Goal: Task Accomplishment & Management: Use online tool/utility

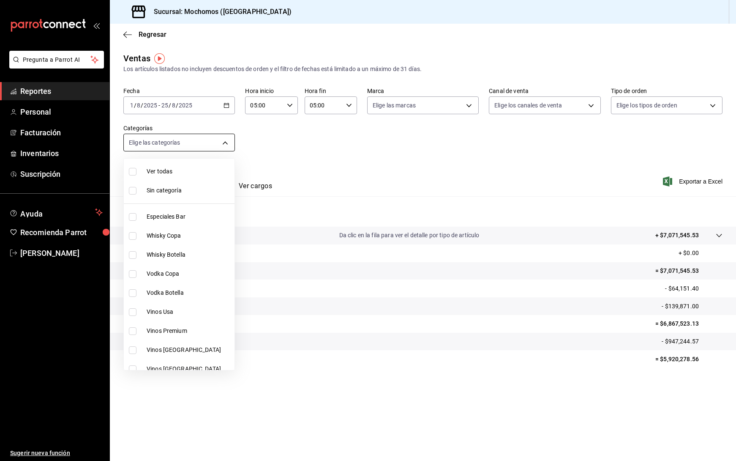
click at [207, 139] on body "Pregunta a Parrot AI Reportes Personal Facturación Inventarios Suscripción Ayud…" at bounding box center [368, 230] width 736 height 461
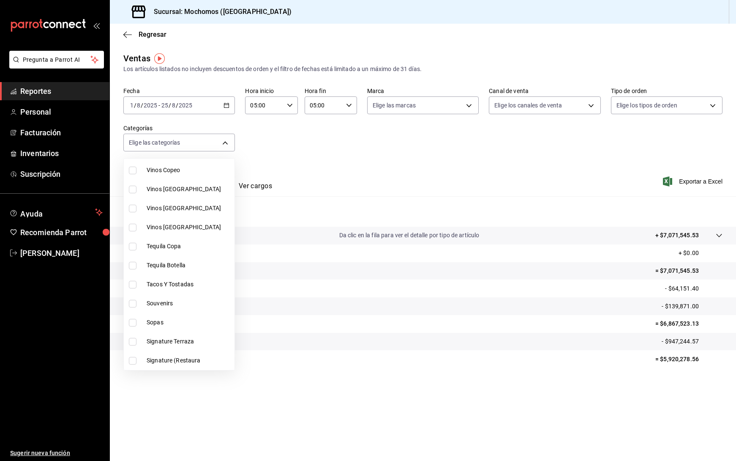
scroll to position [232, 0]
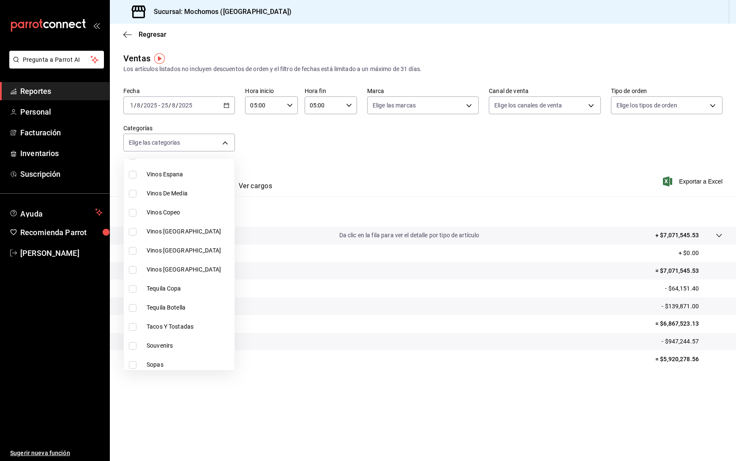
click at [172, 272] on span "Vinos [GEOGRAPHIC_DATA]" at bounding box center [189, 269] width 85 height 9
type input "cccc8810-dfb0-446e-a224-96bc6f69c435"
checkbox input "true"
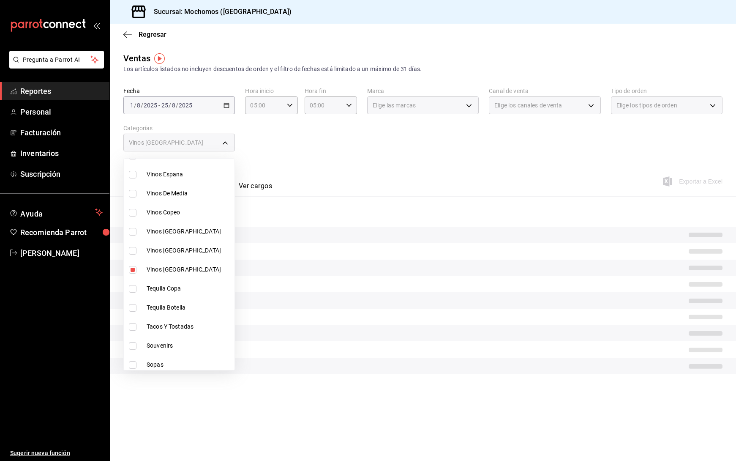
click at [158, 246] on li "Vinos [GEOGRAPHIC_DATA]" at bounding box center [179, 250] width 111 height 19
type input "cccc8810-dfb0-446e-a224-96bc6f69c435,b76bf475-0530-4cb9-a7c3-4c290ac4f7d6"
checkbox input "true"
click at [161, 231] on span "Vinos [GEOGRAPHIC_DATA]" at bounding box center [189, 231] width 85 height 9
type input "cccc8810-dfb0-446e-a224-96bc6f69c435,b76bf475-0530-4cb9-a7c3-4c290ac4f7d6,3f36f…"
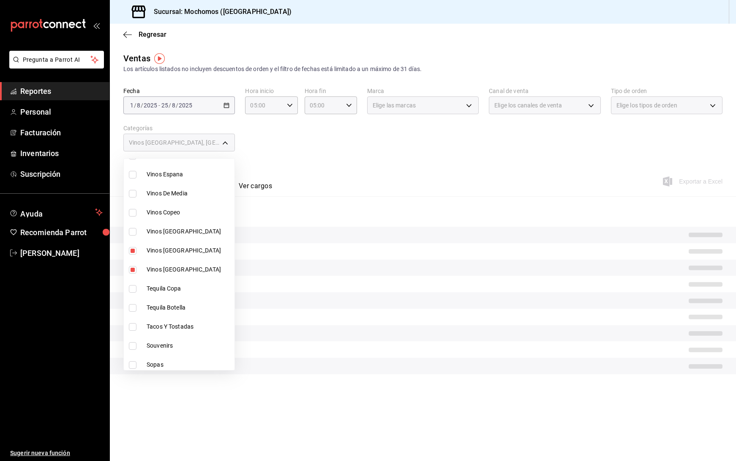
checkbox input "true"
click at [163, 213] on span "Vinos Copeo" at bounding box center [189, 212] width 85 height 9
type input "cccc8810-dfb0-446e-a224-96bc6f69c435,b76bf475-0530-4cb9-a7c3-4c290ac4f7d6,3f36f…"
checkbox input "true"
click at [167, 196] on span "Vinos De Media" at bounding box center [189, 193] width 85 height 9
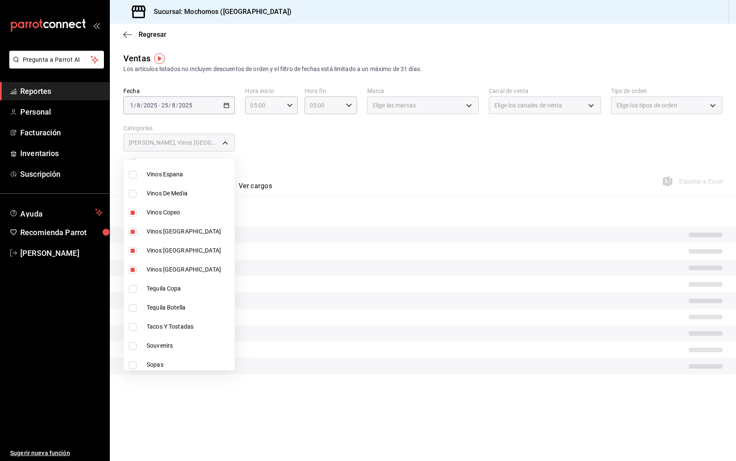
type input "cccc8810-dfb0-446e-a224-96bc6f69c435,b76bf475-0530-4cb9-a7c3-4c290ac4f7d6,3f36f…"
checkbox input "true"
click at [174, 172] on span "Vinos Espana" at bounding box center [189, 174] width 85 height 9
type input "cccc8810-dfb0-446e-a224-96bc6f69c435,b76bf475-0530-4cb9-a7c3-4c290ac4f7d6,3f36f…"
checkbox input "true"
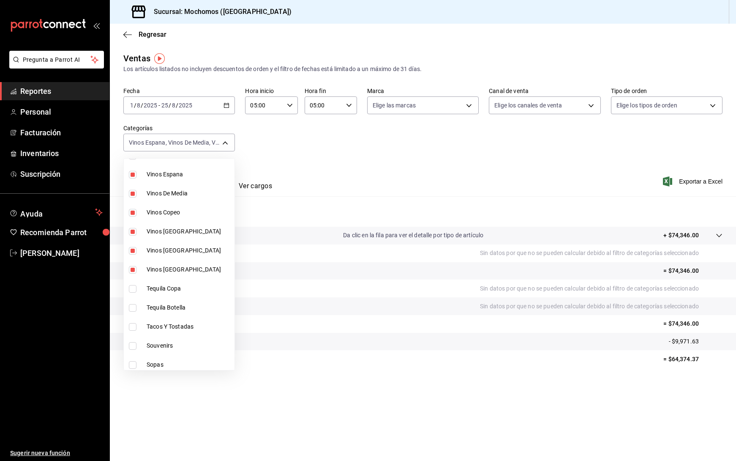
scroll to position [63, 0]
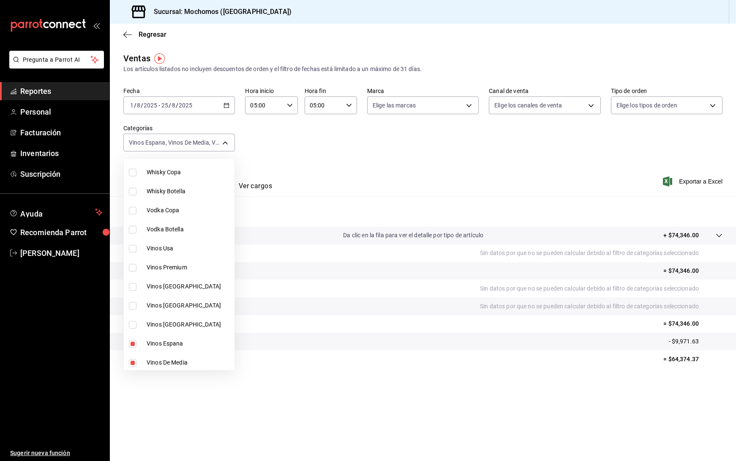
click at [174, 324] on span "Vinos [GEOGRAPHIC_DATA]" at bounding box center [189, 324] width 85 height 9
type input "cccc8810-dfb0-446e-a224-96bc6f69c435,b76bf475-0530-4cb9-a7c3-4c290ac4f7d6,3f36f…"
checkbox input "true"
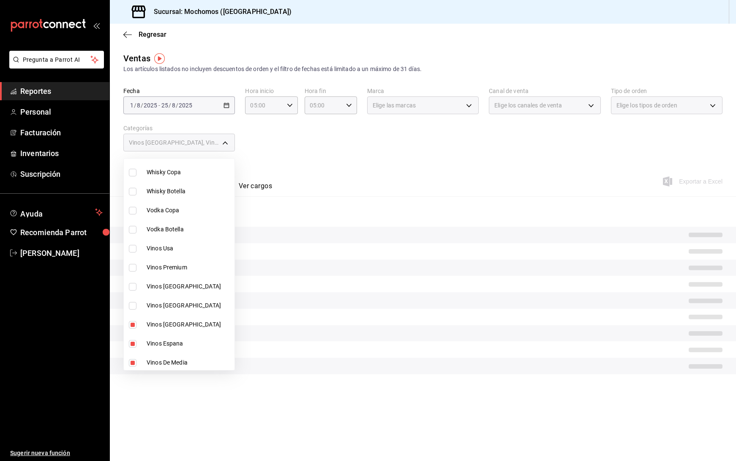
click at [168, 304] on span "Vinos [GEOGRAPHIC_DATA]" at bounding box center [189, 305] width 85 height 9
type input "cccc8810-dfb0-446e-a224-96bc6f69c435,b76bf475-0530-4cb9-a7c3-4c290ac4f7d6,3f36f…"
checkbox input "true"
click at [175, 282] on span "Vinos [GEOGRAPHIC_DATA]" at bounding box center [189, 286] width 85 height 9
type input "cccc8810-dfb0-446e-a224-96bc6f69c435,b76bf475-0530-4cb9-a7c3-4c290ac4f7d6,3f36f…"
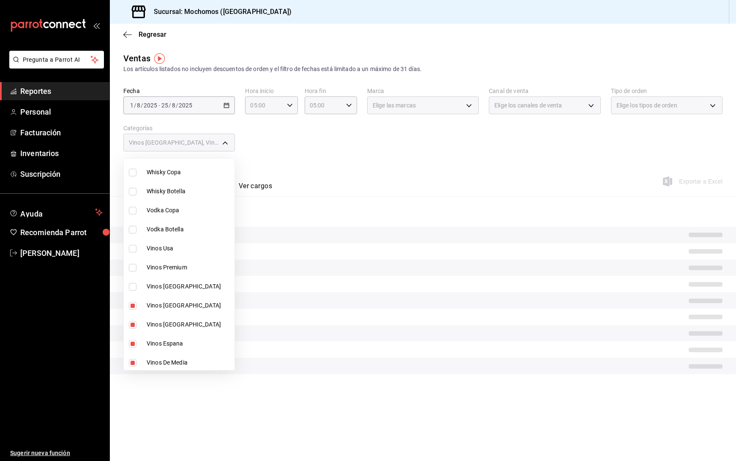
checkbox input "true"
click at [175, 265] on span "Vinos Premium" at bounding box center [189, 267] width 85 height 9
type input "cccc8810-dfb0-446e-a224-96bc6f69c435,b76bf475-0530-4cb9-a7c3-4c290ac4f7d6,3f36f…"
checkbox input "true"
click at [169, 243] on li "Vinos Usa" at bounding box center [179, 248] width 111 height 19
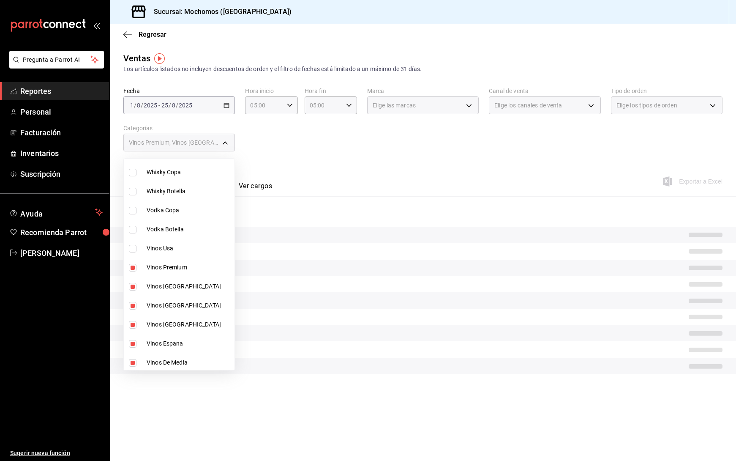
type input "cccc8810-dfb0-446e-a224-96bc6f69c435,b76bf475-0530-4cb9-a7c3-4c290ac4f7d6,3f36f…"
checkbox input "true"
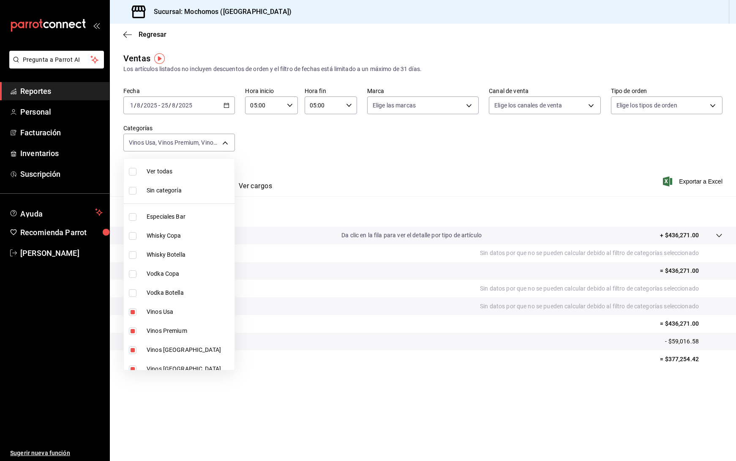
click at [422, 183] on div at bounding box center [368, 230] width 736 height 461
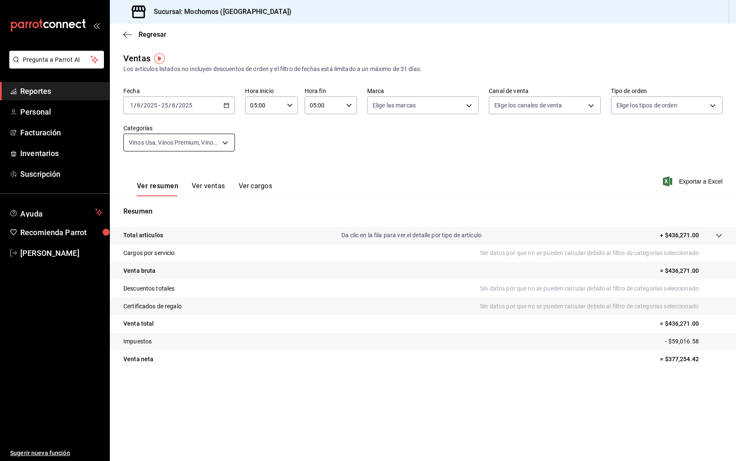
click at [224, 142] on body "Pregunta a Parrot AI Reportes Personal Facturación Inventarios Suscripción Ayud…" at bounding box center [368, 230] width 736 height 461
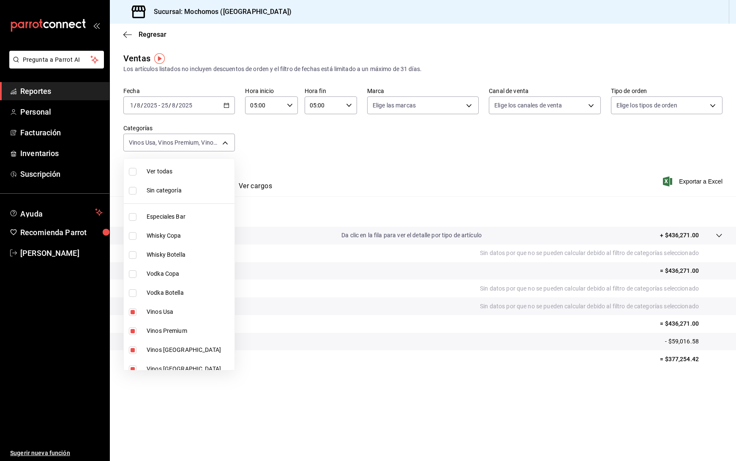
click at [159, 164] on li "Ver todas" at bounding box center [179, 171] width 111 height 19
type input "3341872a-5347-4118-8f87-61381635e763,4fab835b-5ce3-44d6-a3b1-a21d3d8a3381,4ccb8…"
checkbox input "true"
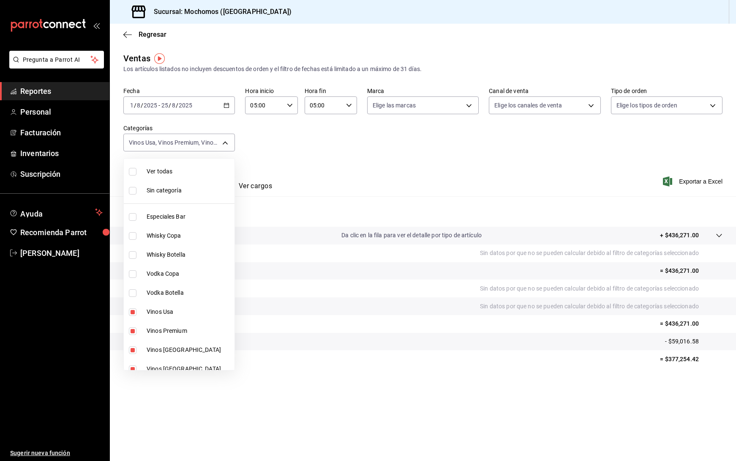
checkbox input "true"
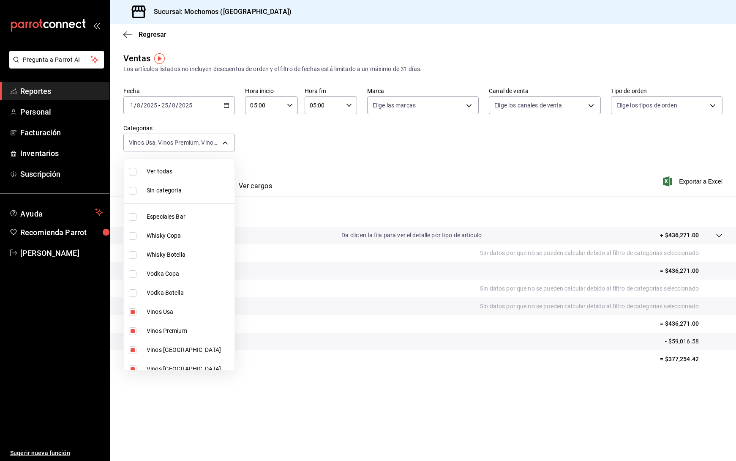
checkbox input "true"
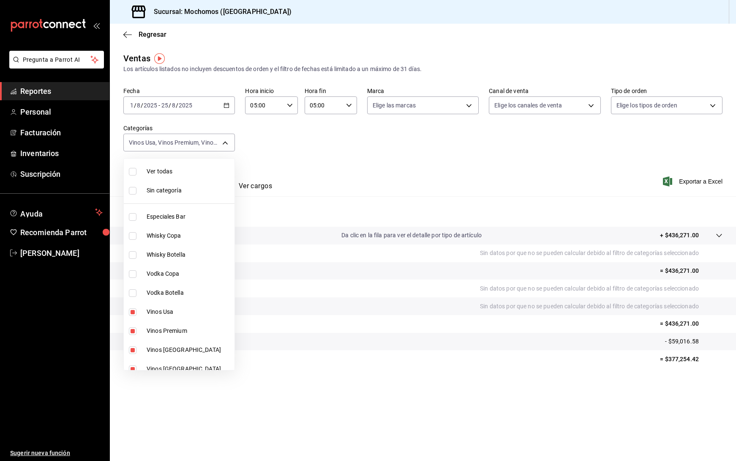
checkbox input "true"
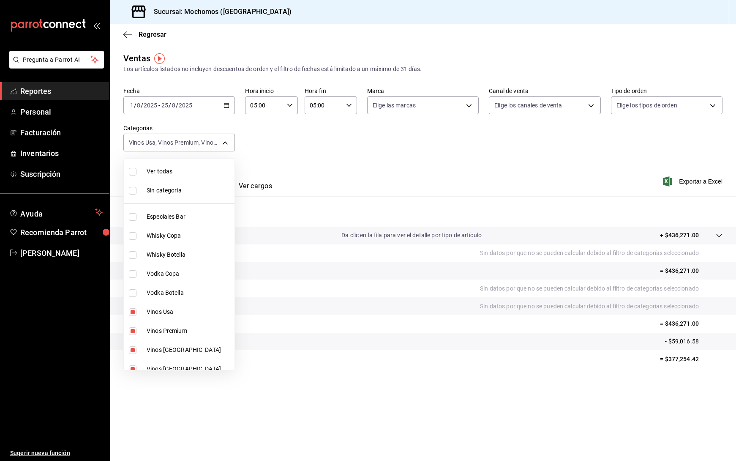
checkbox input "true"
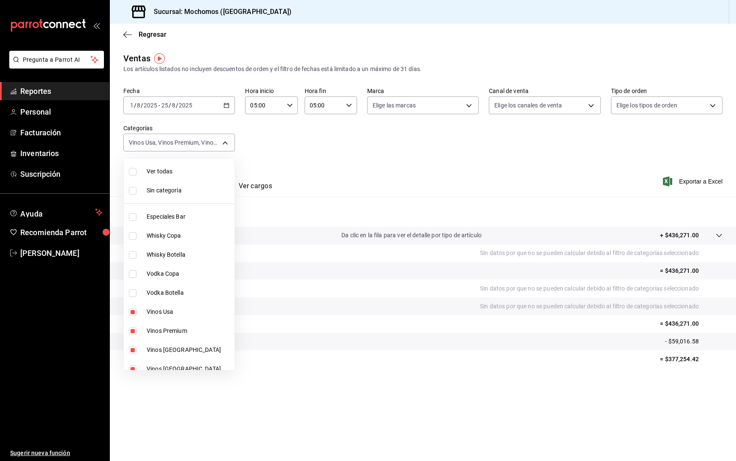
checkbox input "true"
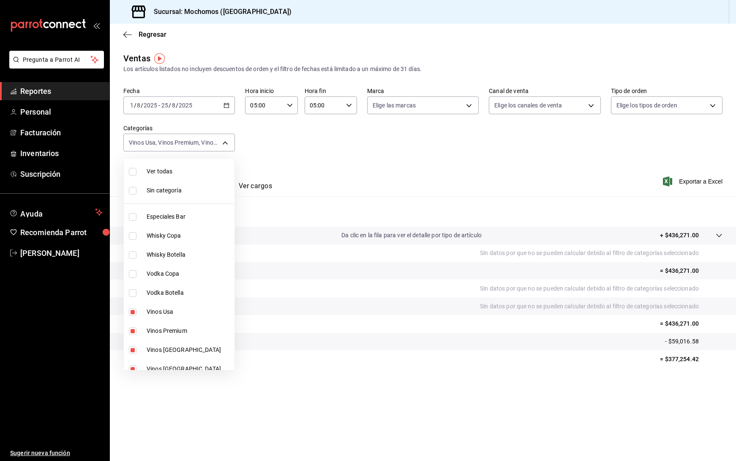
checkbox input "true"
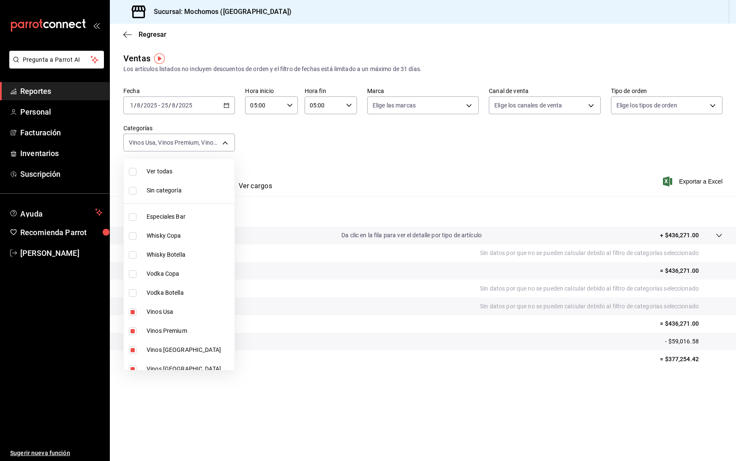
checkbox input "true"
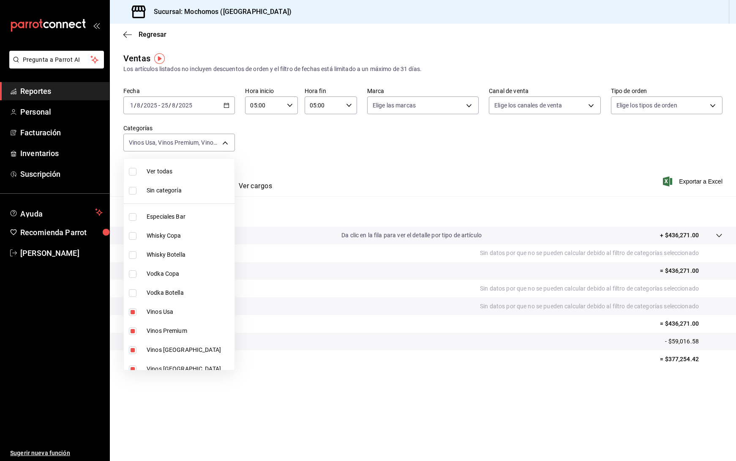
checkbox input "true"
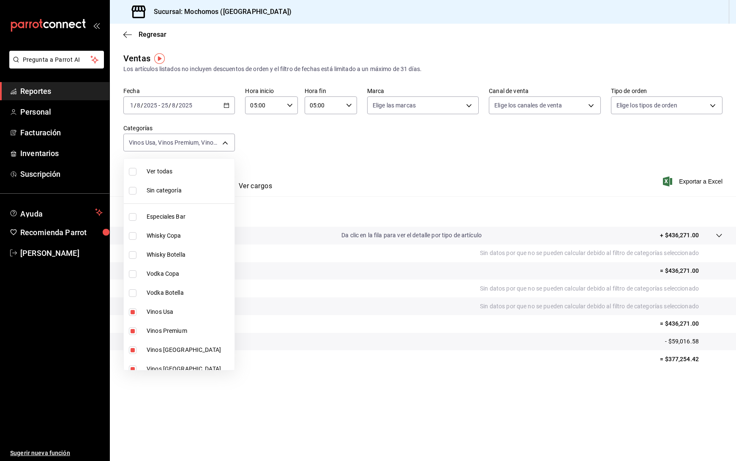
checkbox input "true"
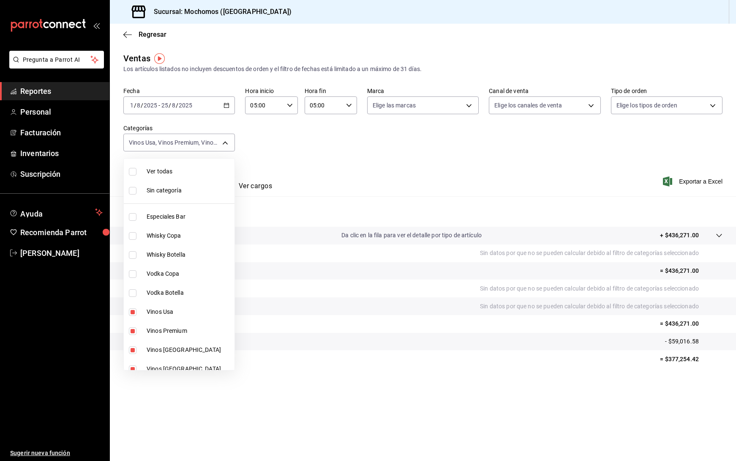
checkbox input "true"
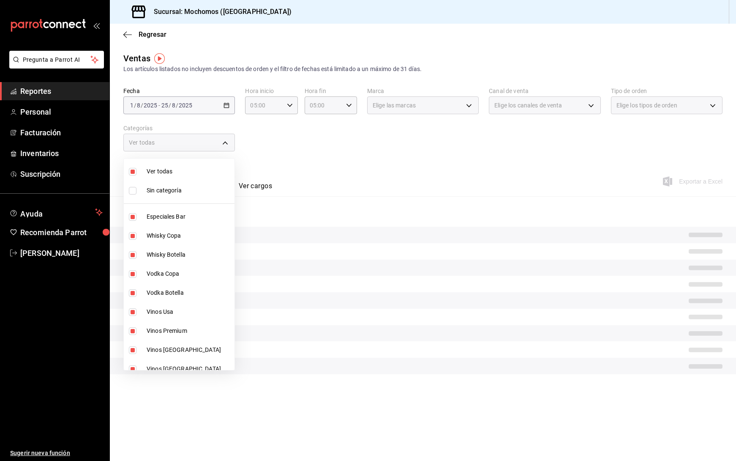
click at [159, 167] on span "Ver todas" at bounding box center [189, 171] width 85 height 9
checkbox input "false"
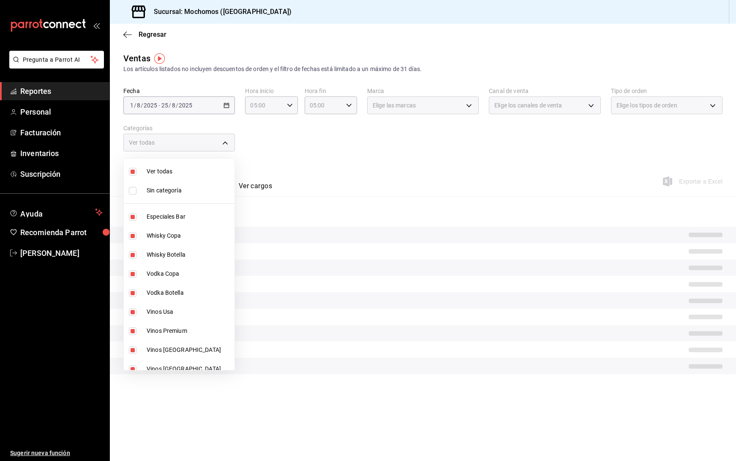
checkbox input "false"
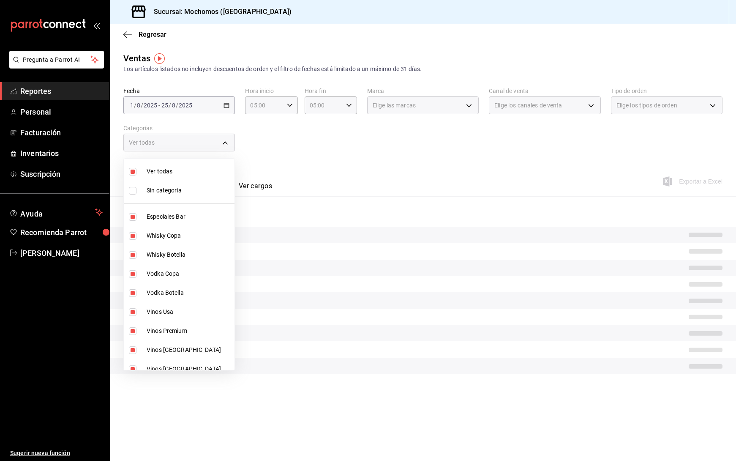
checkbox input "false"
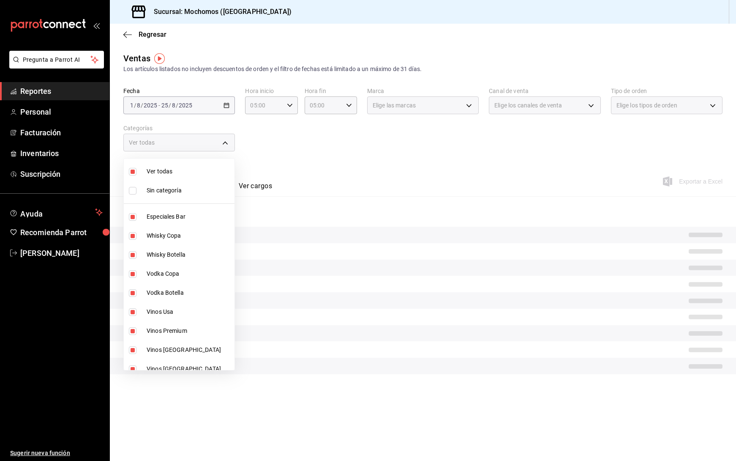
checkbox input "false"
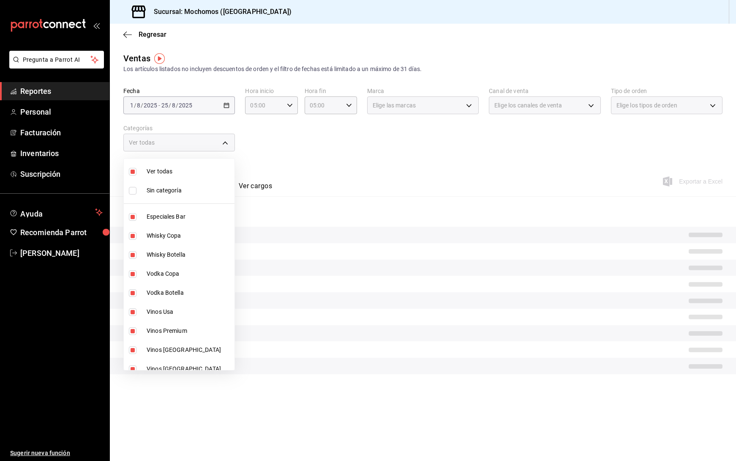
checkbox input "false"
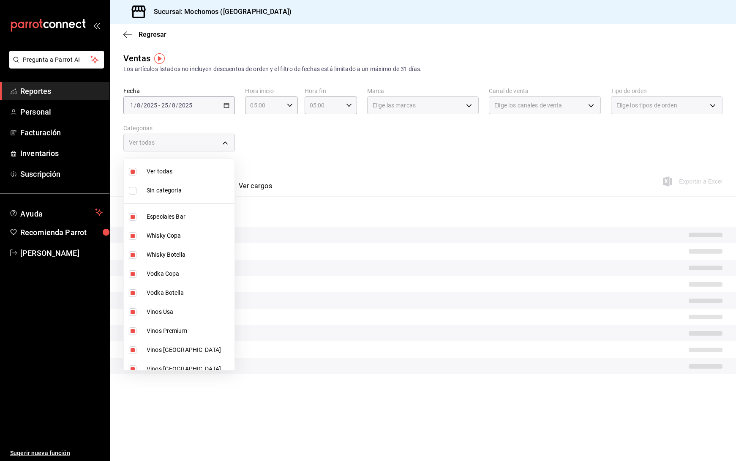
checkbox input "false"
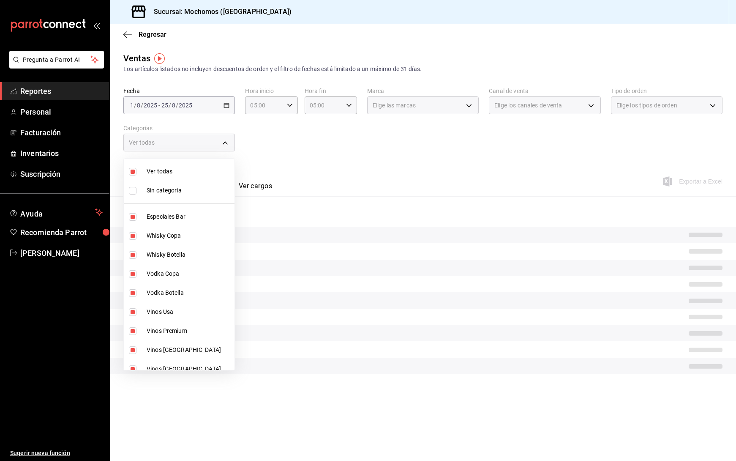
checkbox input "false"
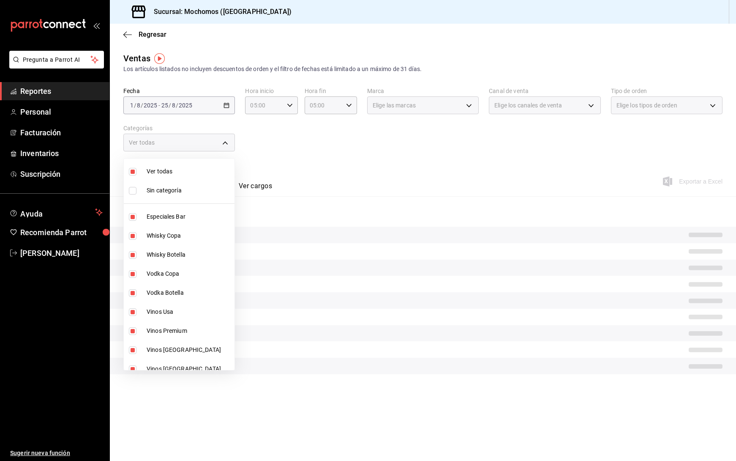
checkbox input "false"
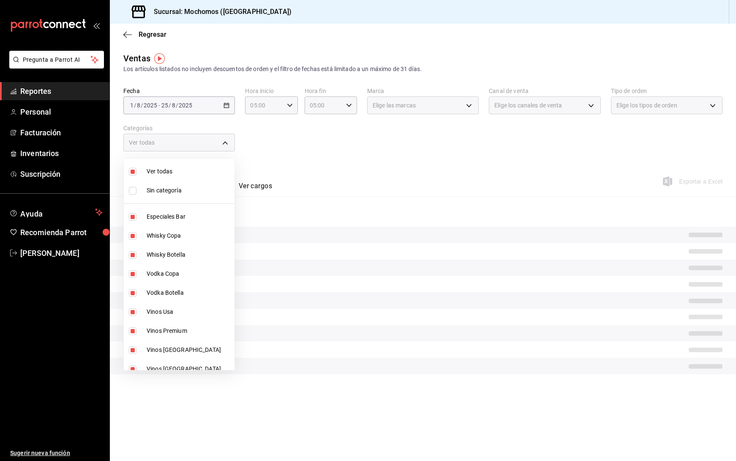
checkbox input "false"
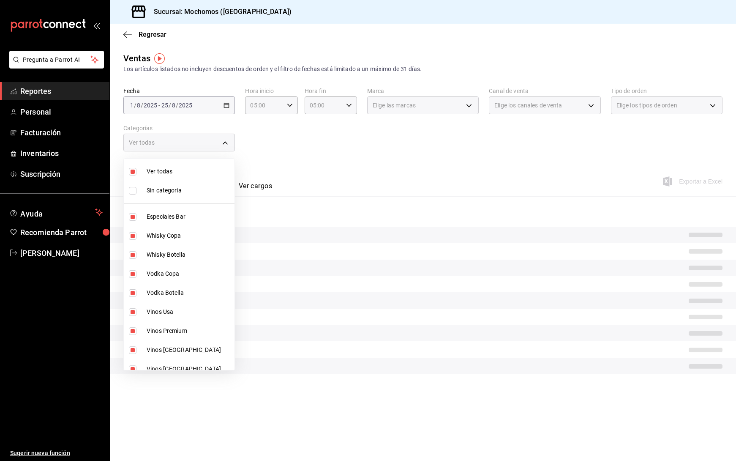
checkbox input "false"
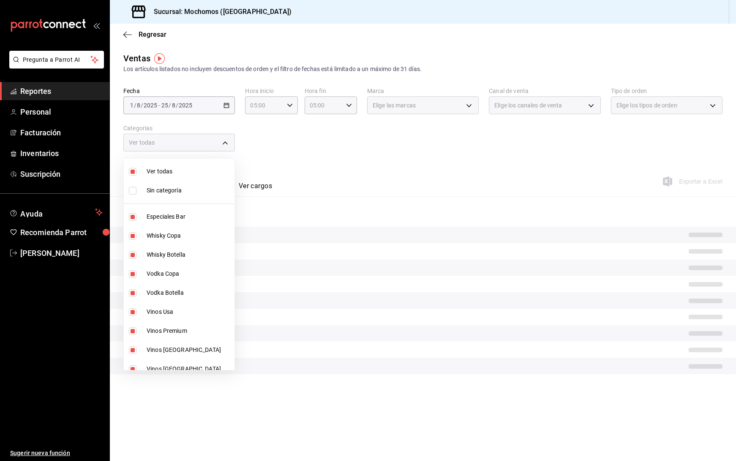
checkbox input "false"
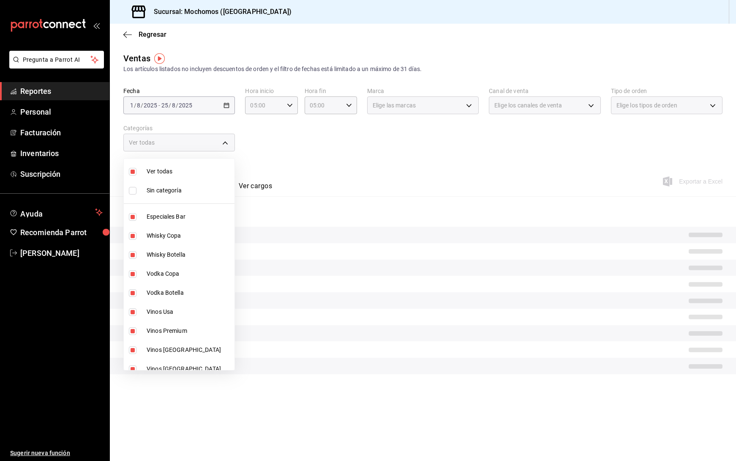
checkbox input "false"
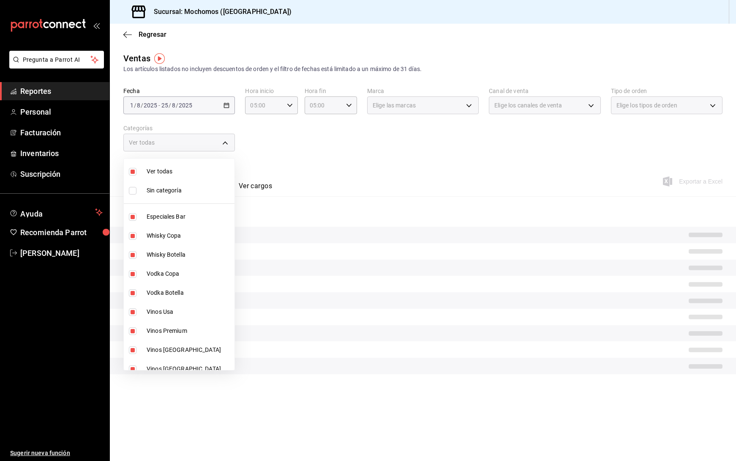
checkbox input "false"
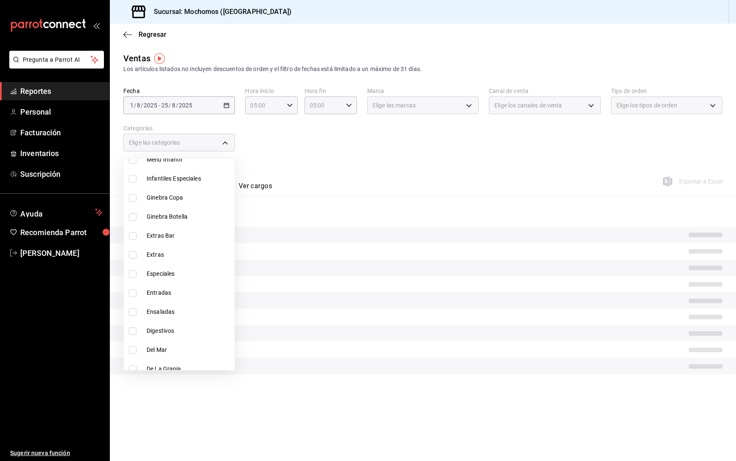
scroll to position [1035, 0]
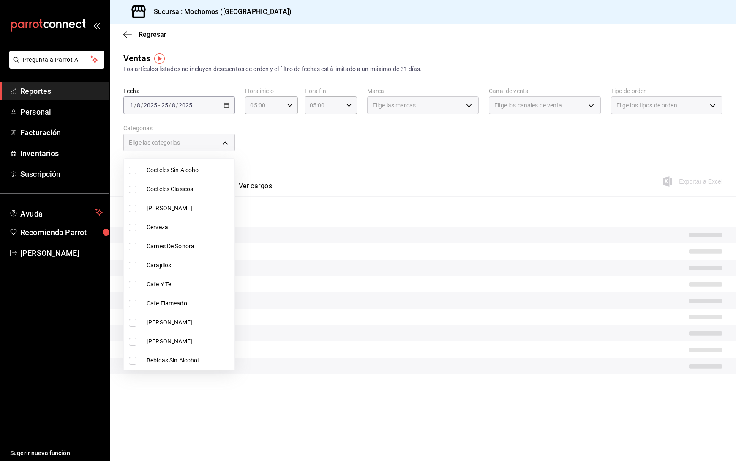
click at [473, 147] on div at bounding box center [368, 230] width 736 height 461
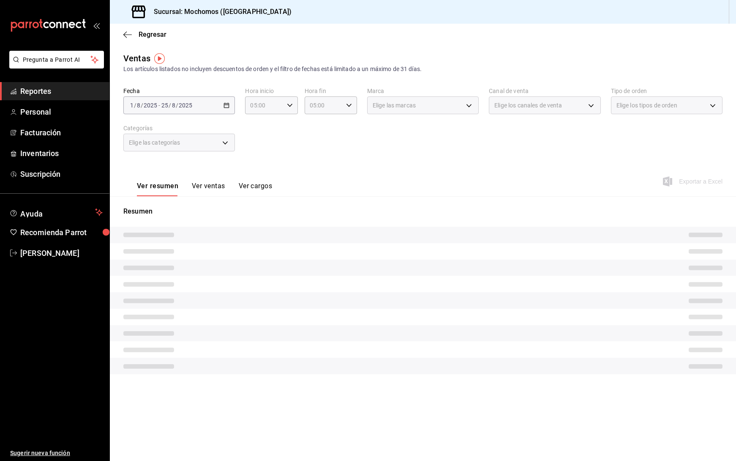
click at [373, 149] on div "Fecha [DATE] [DATE] - [DATE] [DATE] Hora inicio 05:00 Hora inicio Hora fin 05:0…" at bounding box center [422, 124] width 599 height 74
click at [325, 170] on div "Ver resumen Ver ventas Ver cargos Exportar a Excel" at bounding box center [423, 178] width 626 height 35
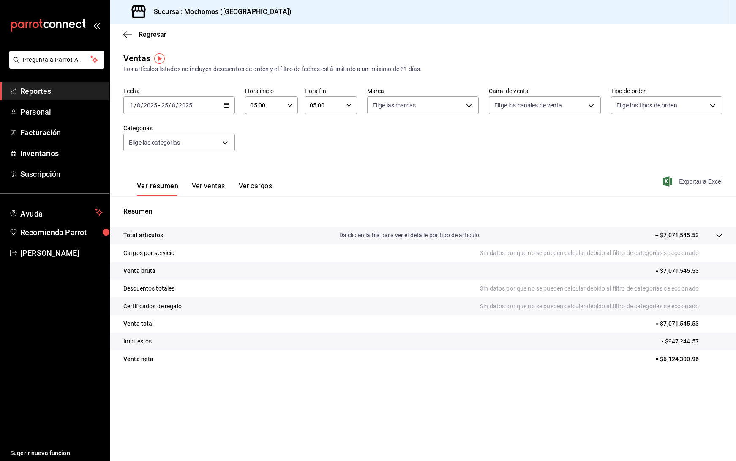
click at [693, 183] on span "Exportar a Excel" at bounding box center [694, 181] width 58 height 10
click at [352, 350] on tr "Venta neta = $6,124,300.96" at bounding box center [423, 359] width 626 height 18
click at [225, 104] on icon "button" at bounding box center [227, 105] width 6 height 6
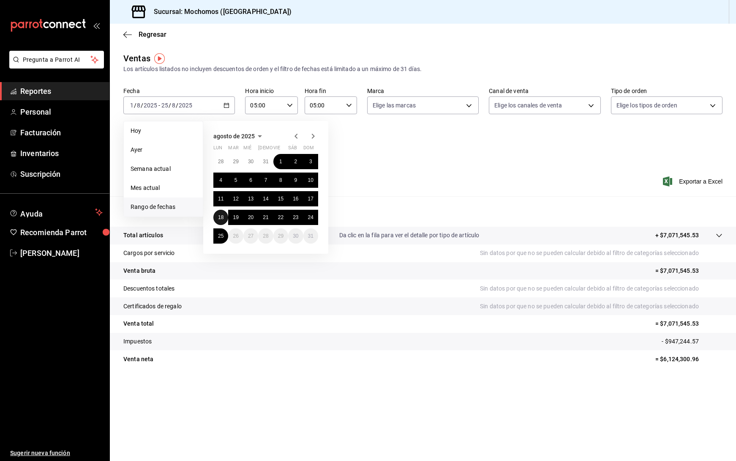
click at [224, 215] on button "18" at bounding box center [220, 217] width 15 height 15
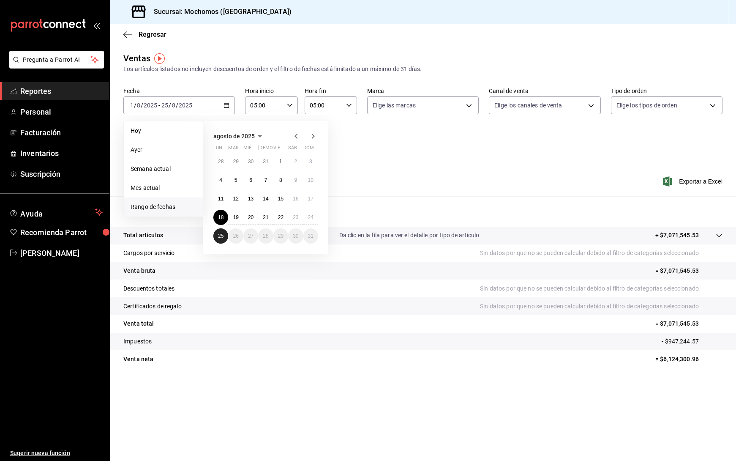
click at [223, 234] on abbr "25" at bounding box center [220, 236] width 5 height 6
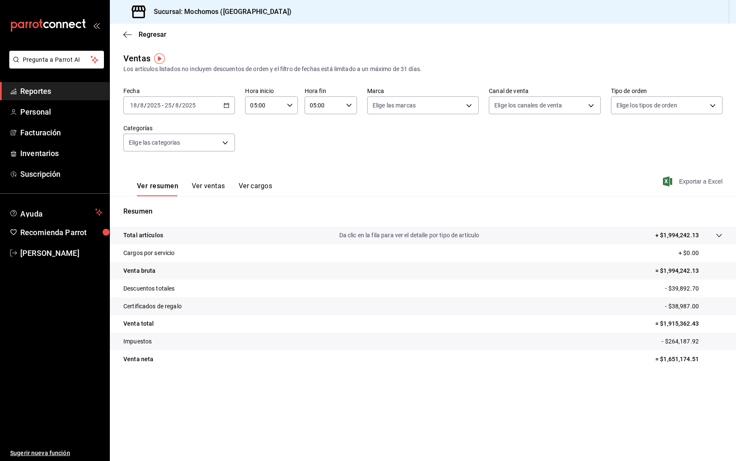
click at [701, 182] on span "Exportar a Excel" at bounding box center [694, 181] width 58 height 10
click at [222, 139] on body "Pregunta a Parrot AI Reportes Personal Facturación Inventarios Suscripción Ayud…" at bounding box center [368, 230] width 736 height 461
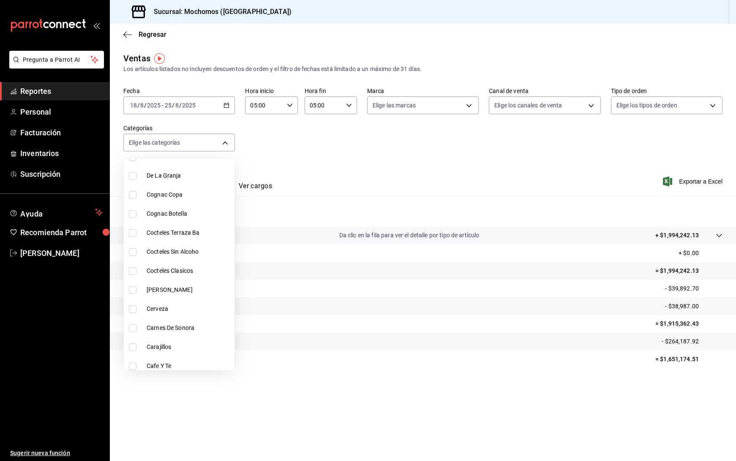
scroll to position [1035, 0]
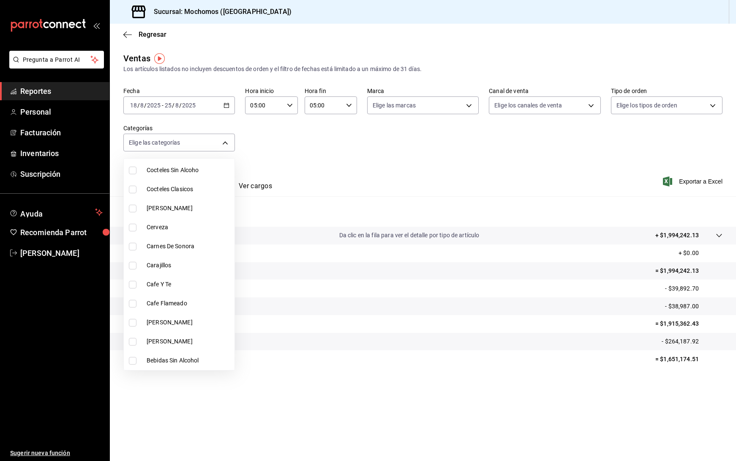
click at [183, 250] on span "Carnes De Sonora" at bounding box center [189, 246] width 85 height 9
type input "eaeddb23-1b6c-4ce5-a4c1-7601f66f0b0d"
checkbox input "true"
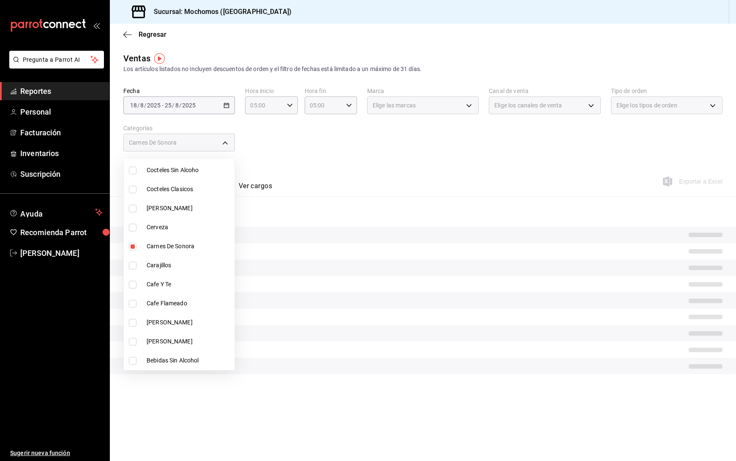
click at [271, 409] on div at bounding box center [368, 230] width 736 height 461
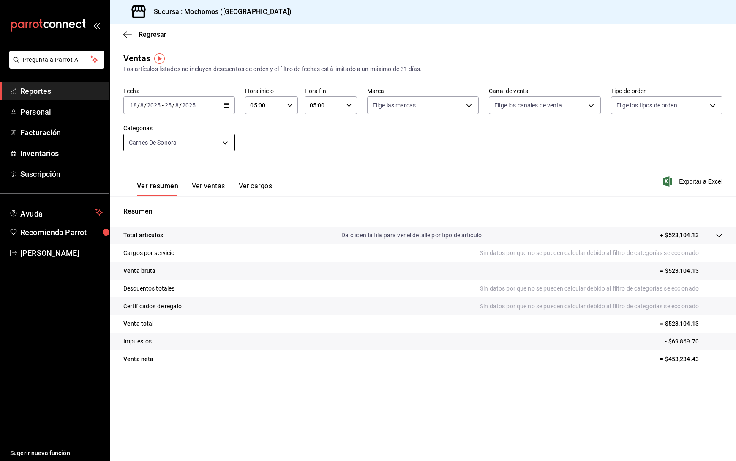
click at [186, 143] on body "Pregunta a Parrot AI Reportes Personal Facturación Inventarios Suscripción Ayud…" at bounding box center [368, 230] width 736 height 461
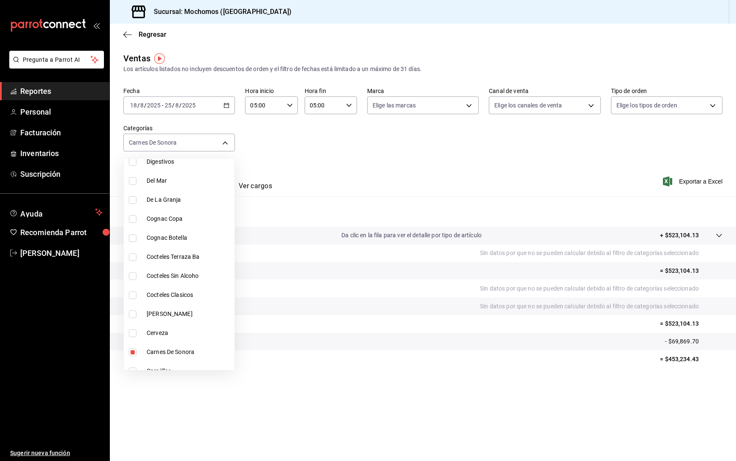
scroll to position [972, 0]
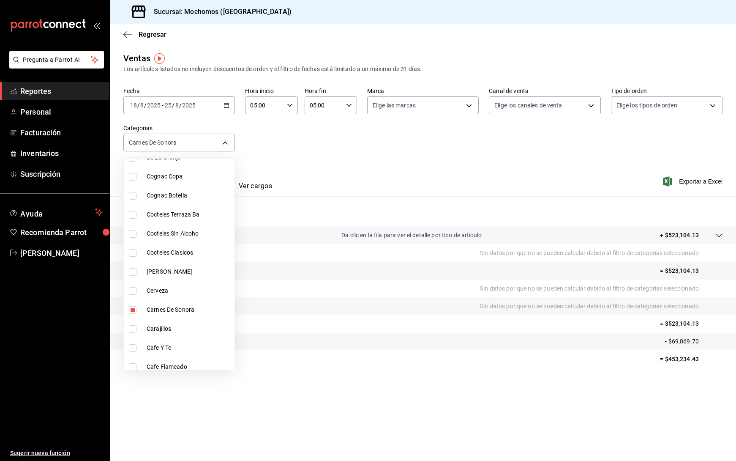
click at [181, 304] on li "Carnes De Sonora" at bounding box center [179, 309] width 111 height 19
checkbox input "false"
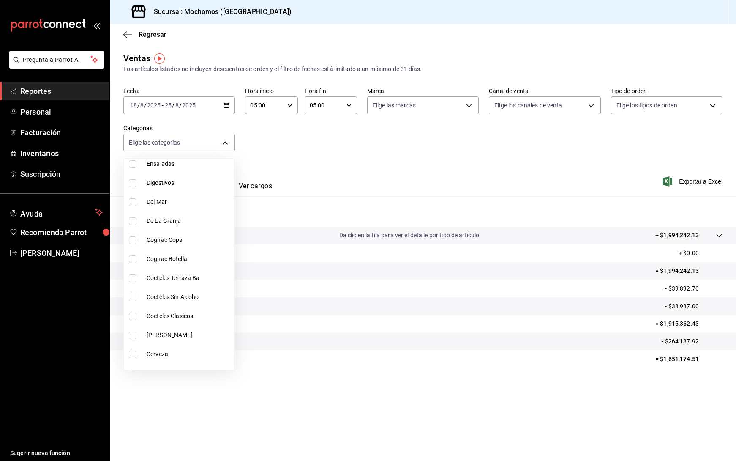
scroll to position [866, 0]
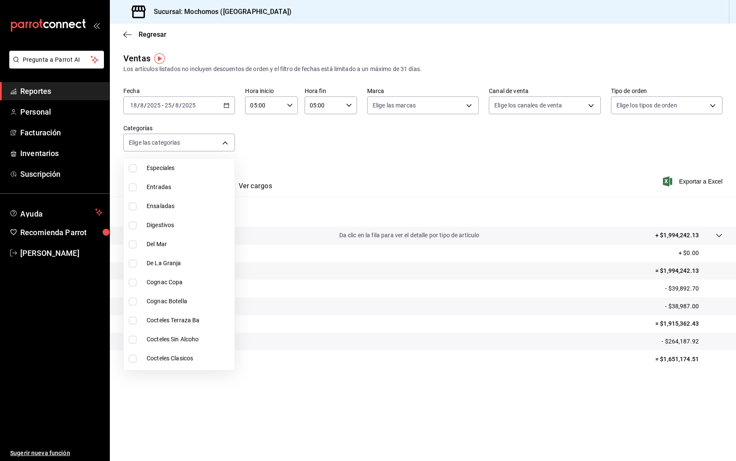
click at [166, 188] on span "Entradas" at bounding box center [189, 187] width 85 height 9
type input "1afcd724-fb45-4965-9f64-f19ff4f77569"
checkbox input "true"
click at [172, 180] on li "Entradas" at bounding box center [179, 186] width 111 height 19
checkbox input "false"
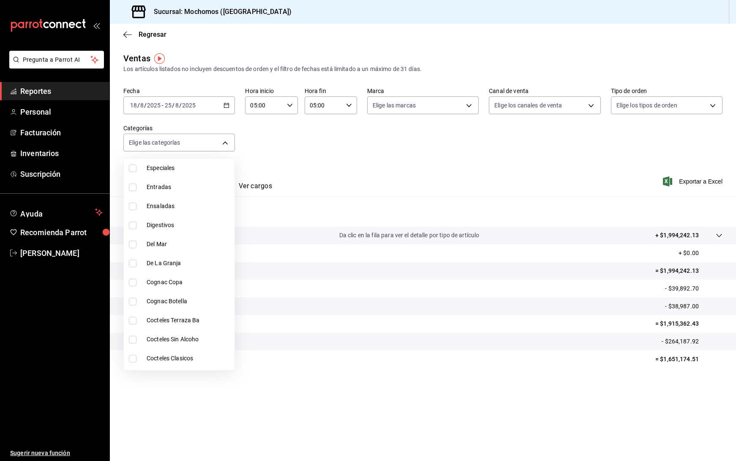
click at [166, 205] on span "Ensaladas" at bounding box center [189, 206] width 85 height 9
type input "a62ff732-6bc9-4d32-8f8f-e6defee0544f"
checkbox input "true"
click at [168, 202] on span "Ensaladas" at bounding box center [189, 206] width 85 height 9
checkbox input "false"
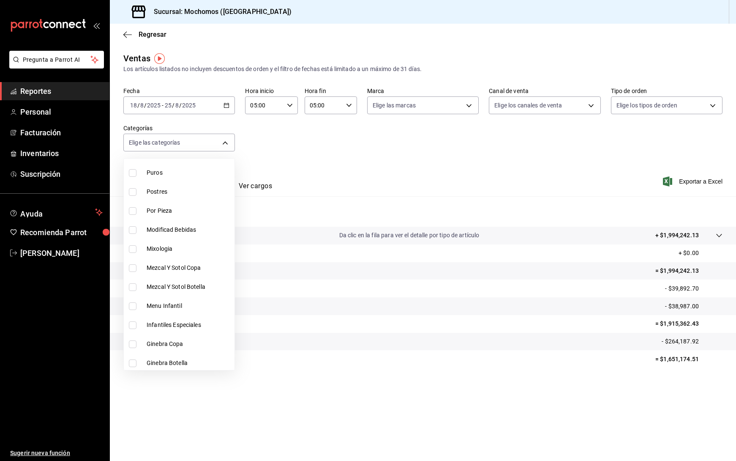
scroll to position [613, 0]
click at [177, 200] on li "Postres" at bounding box center [179, 193] width 111 height 19
type input "3862b08b-7bd6-4d17-94d6-7dbb1c471e48"
checkbox input "true"
